Goal: Task Accomplishment & Management: Complete application form

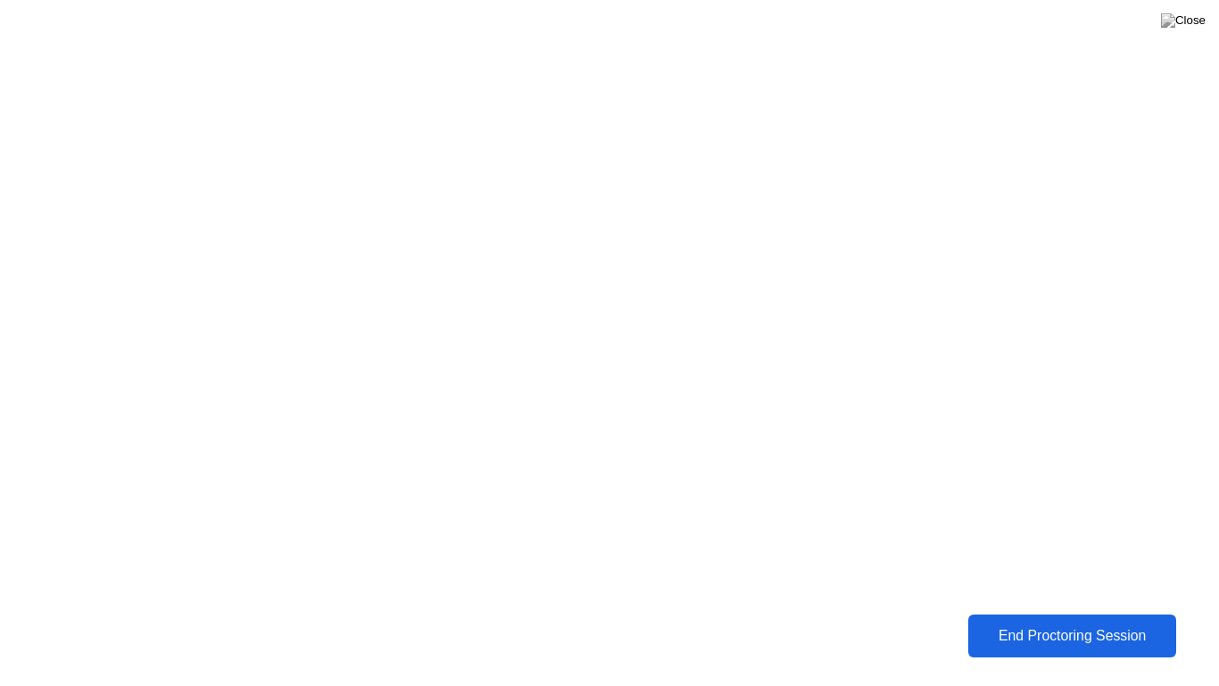
click at [1044, 633] on div "End Proctoring Session" at bounding box center [1073, 636] width 198 height 16
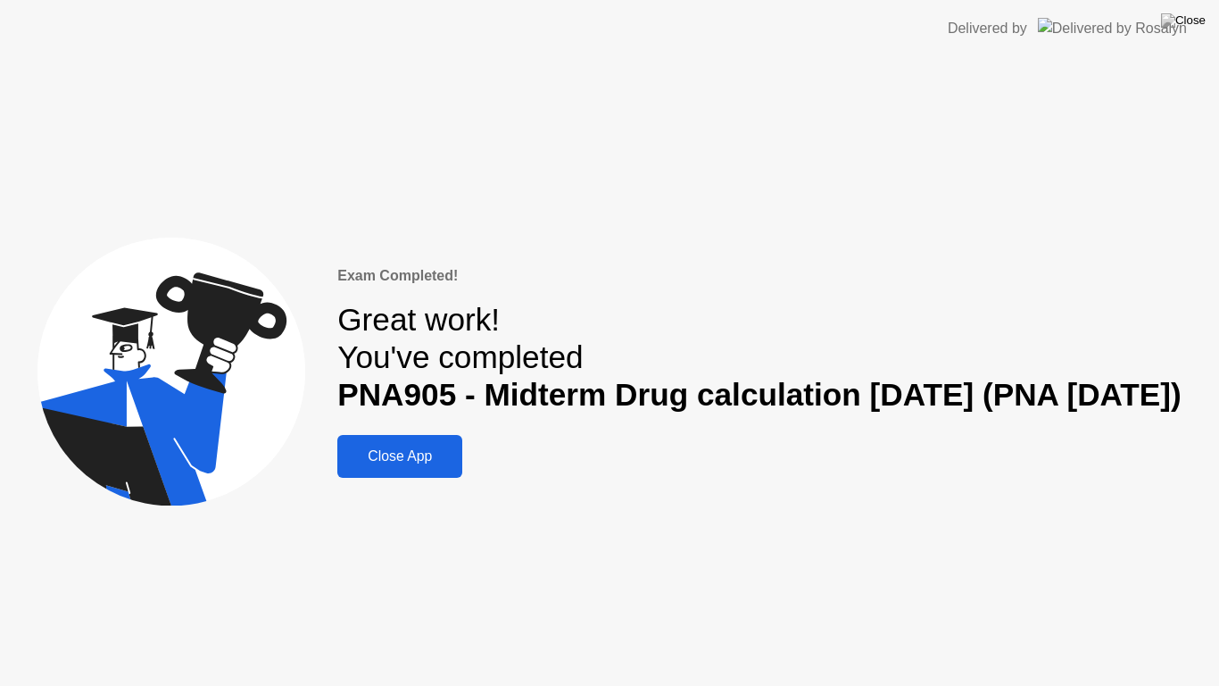
click at [400, 461] on div "Close App" at bounding box center [400, 456] width 114 height 16
